Goal: Task Accomplishment & Management: Manage account settings

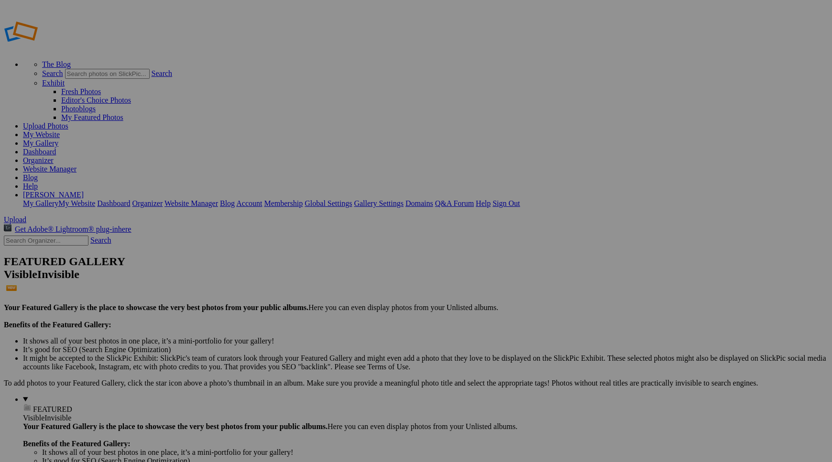
drag, startPoint x: 254, startPoint y: 240, endPoint x: 167, endPoint y: 192, distance: 98.9
type input "Scavenger [PERSON_NAME]"
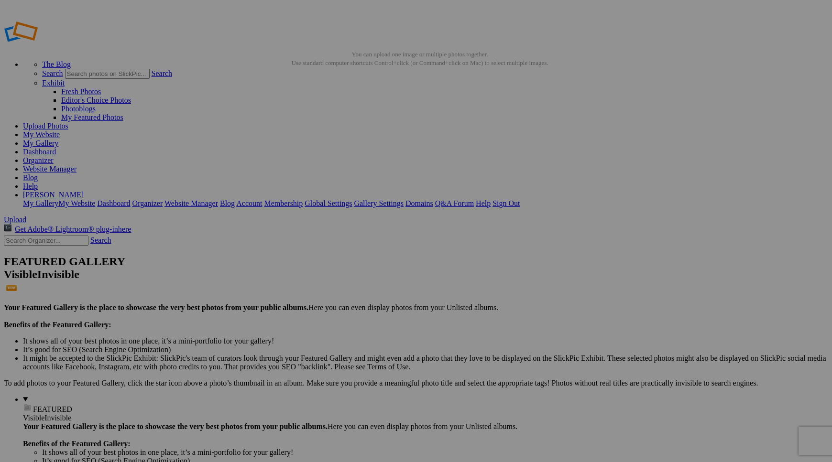
type input "KevtheKnife"
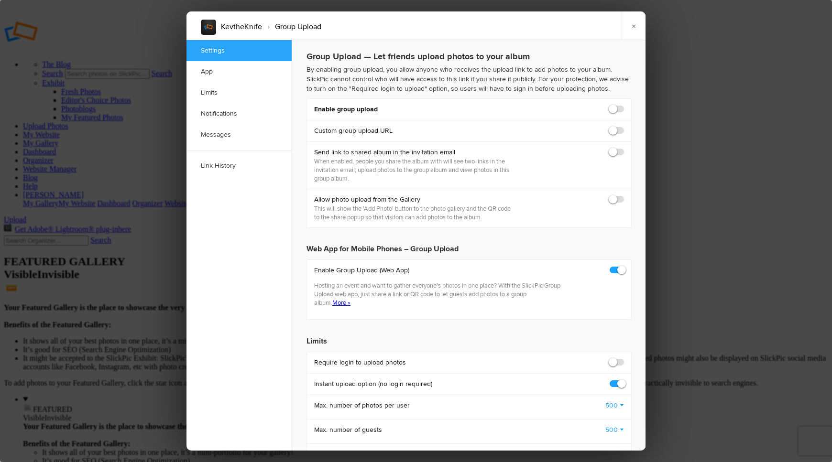
checkbox input "true"
click at [624, 105] on span at bounding box center [624, 105] width 0 height 0
click at [623, 105] on input "checkbox" at bounding box center [623, 104] width 0 height 0
checkbox input "true"
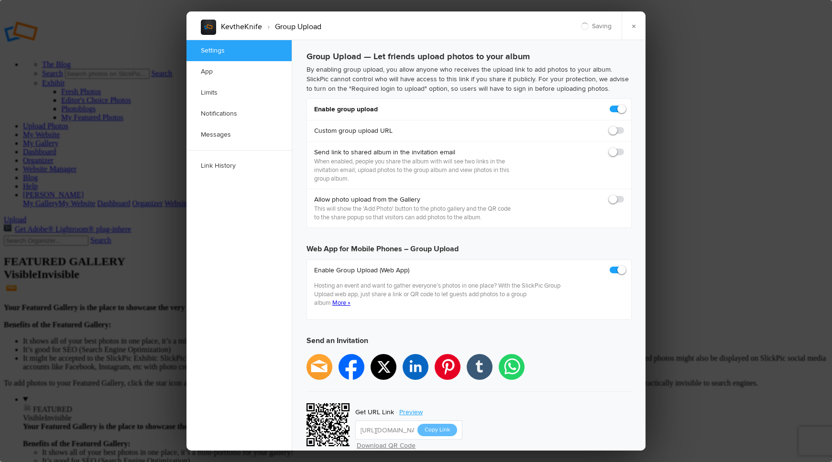
type input "https://slickpic.us/18210044jRzA"
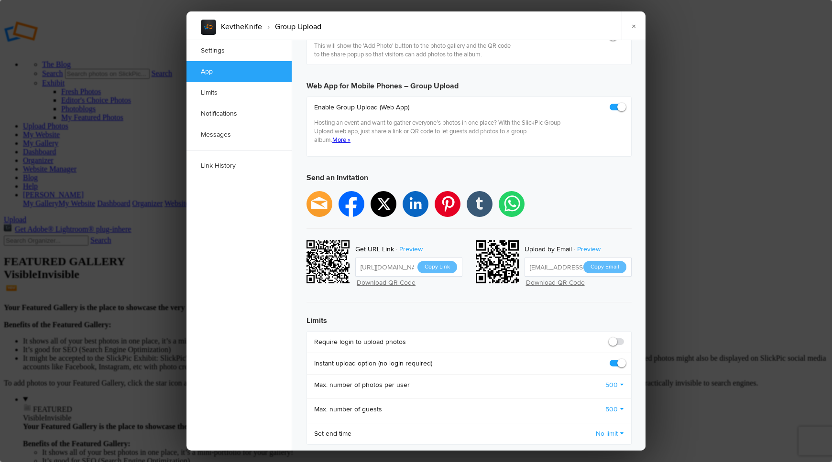
scroll to position [161, 0]
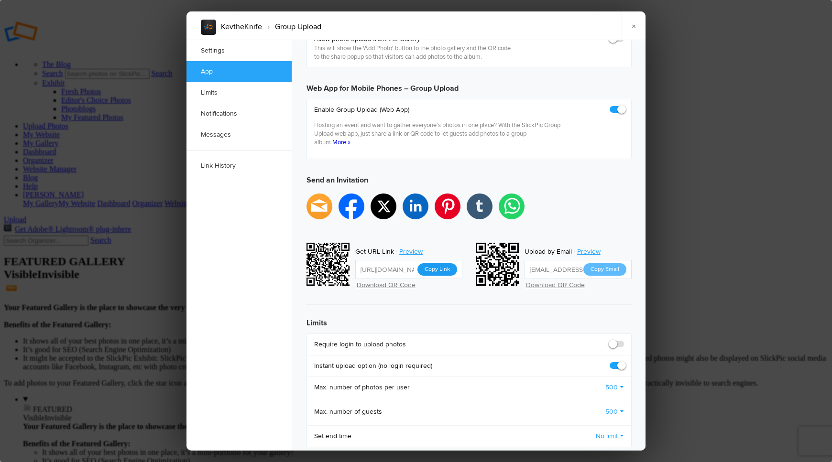
click at [440, 263] on button "Copy Link" at bounding box center [437, 269] width 40 height 12
click at [633, 24] on link "×" at bounding box center [633, 25] width 24 height 29
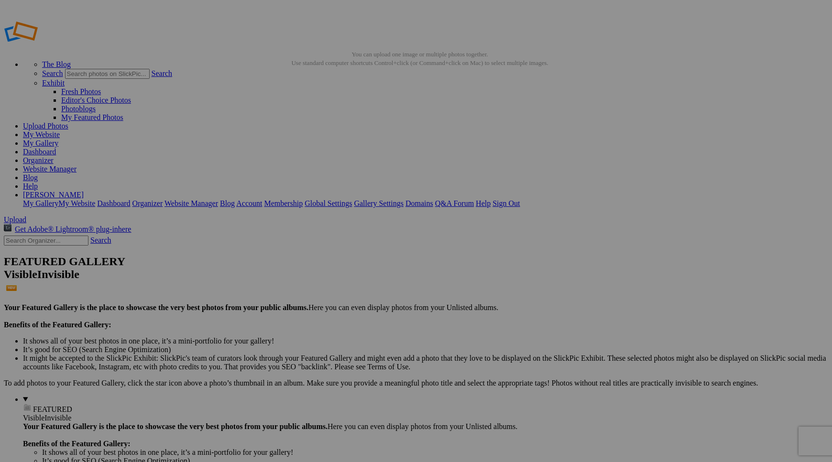
type input "KevtheKnife"
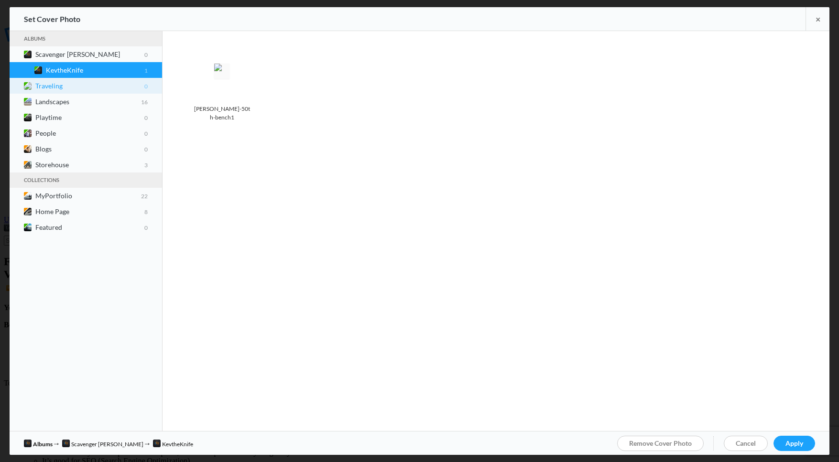
click at [18, 83] on icon at bounding box center [18, 83] width 0 height 0
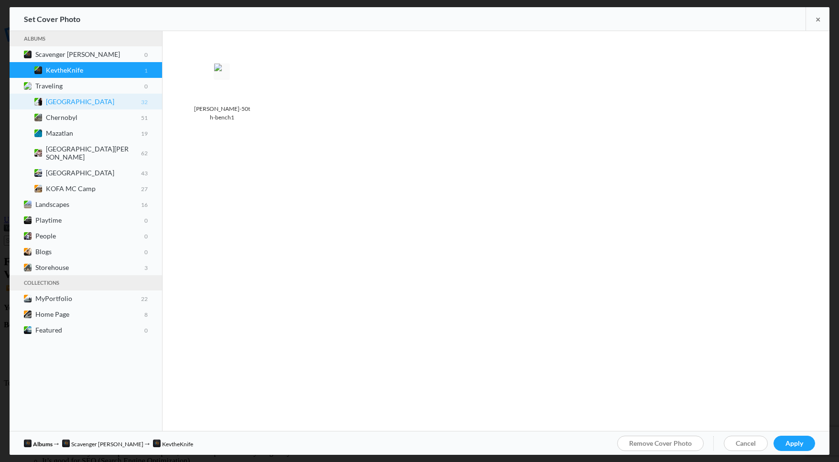
click at [53, 98] on b "Japan 32" at bounding box center [97, 102] width 102 height 8
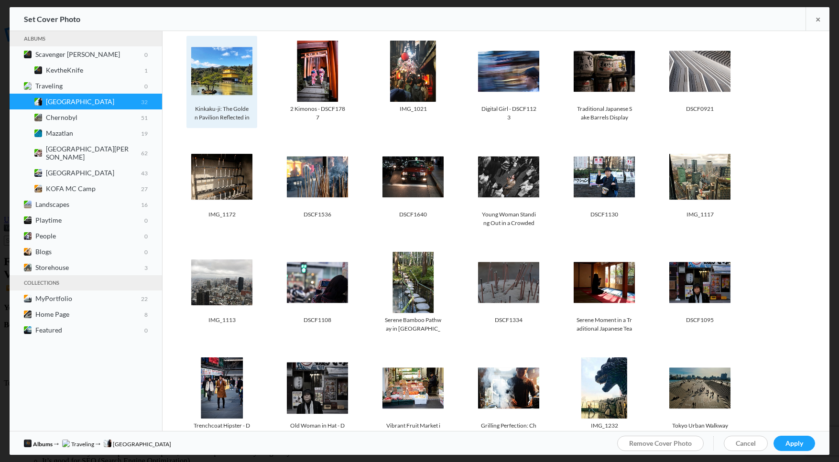
click at [228, 72] on img at bounding box center [221, 71] width 61 height 48
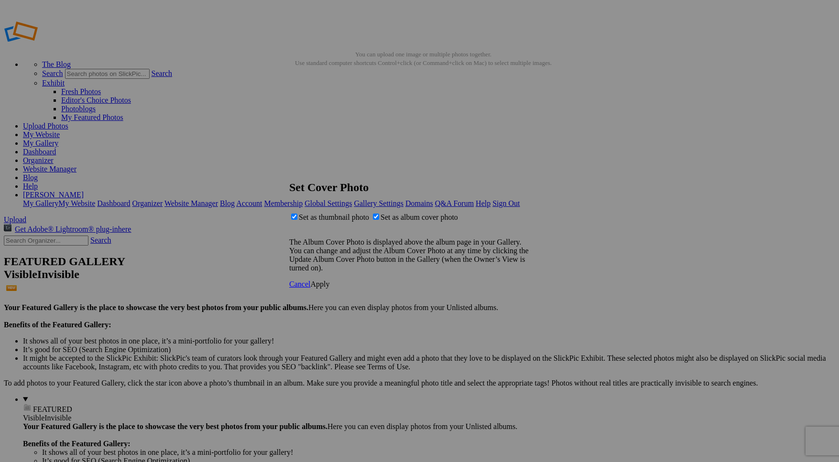
click at [329, 288] on span "Apply" at bounding box center [319, 284] width 19 height 8
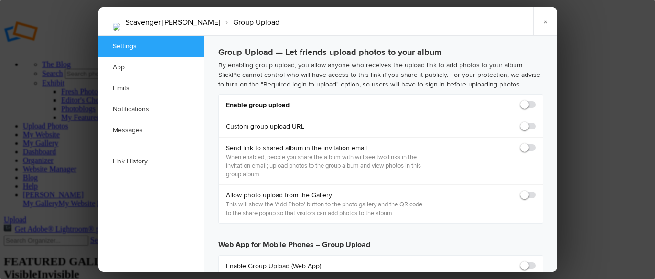
click at [536, 100] on span at bounding box center [536, 100] width 0 height 0
click at [535, 100] on input "checkbox" at bounding box center [535, 100] width 0 height 0
checkbox input "true"
type input "https://slickpic.us/182100985YNg"
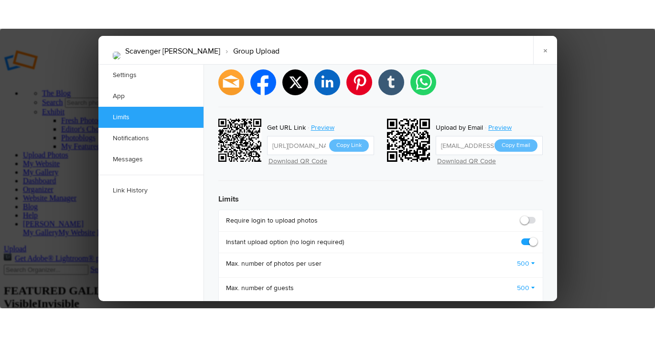
scroll to position [308, 0]
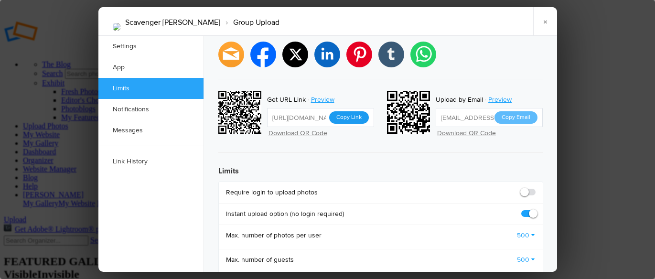
click at [351, 111] on button "Copy Link" at bounding box center [349, 117] width 40 height 12
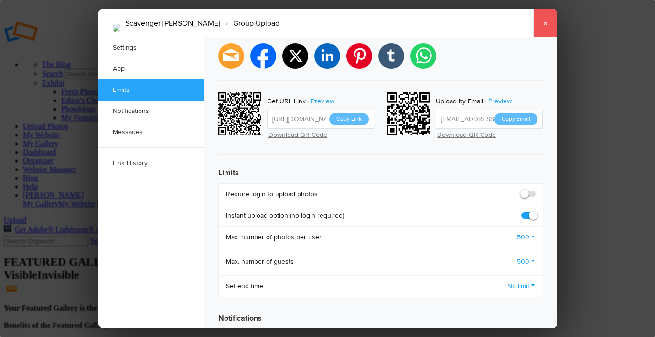
click at [544, 22] on link "×" at bounding box center [545, 23] width 24 height 29
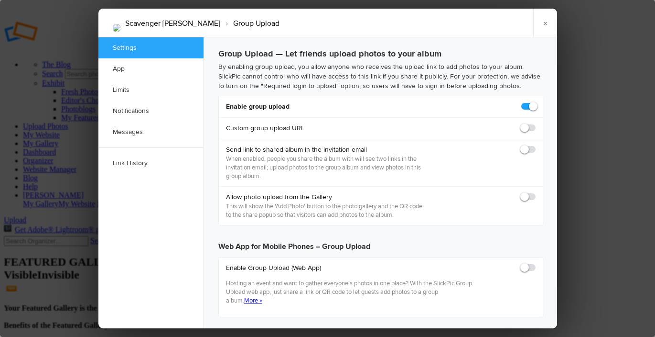
scroll to position [0, 0]
checkbox input "true"
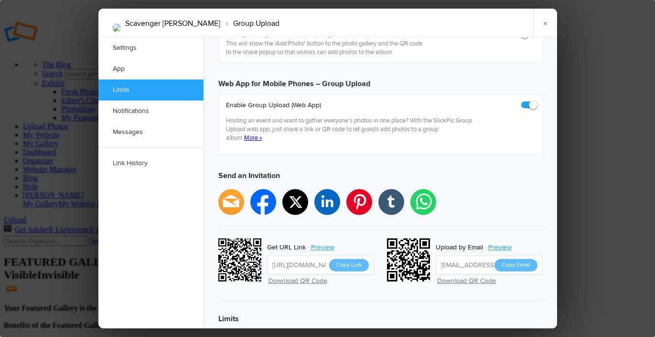
scroll to position [208, 0]
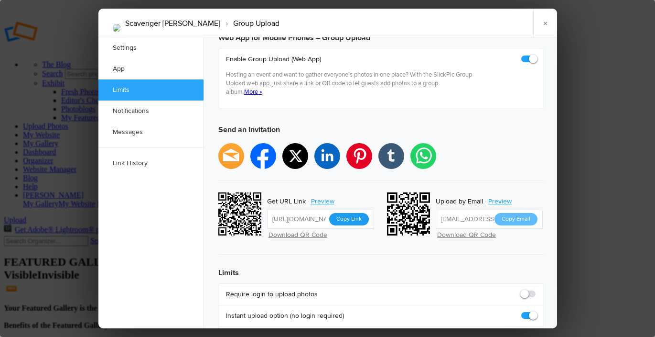
click at [345, 213] on button "Copy Link" at bounding box center [349, 219] width 40 height 12
